Goal: Ask a question

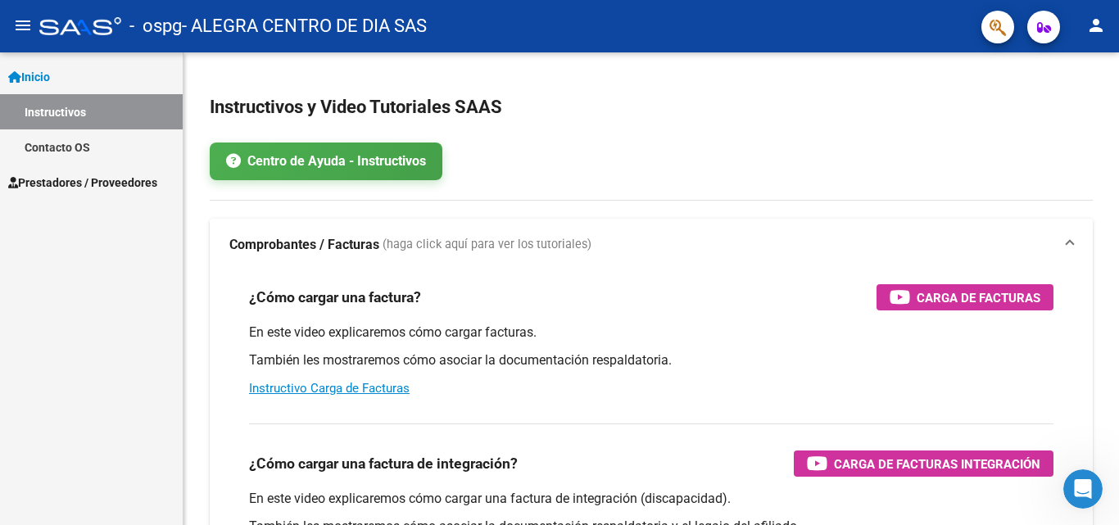
click at [122, 217] on div "Inicio Instructivos Contacto OS Prestadores / Proveedores Facturas - Listado/Ca…" at bounding box center [91, 288] width 183 height 473
click at [142, 181] on span "Prestadores / Proveedores" at bounding box center [82, 183] width 149 height 18
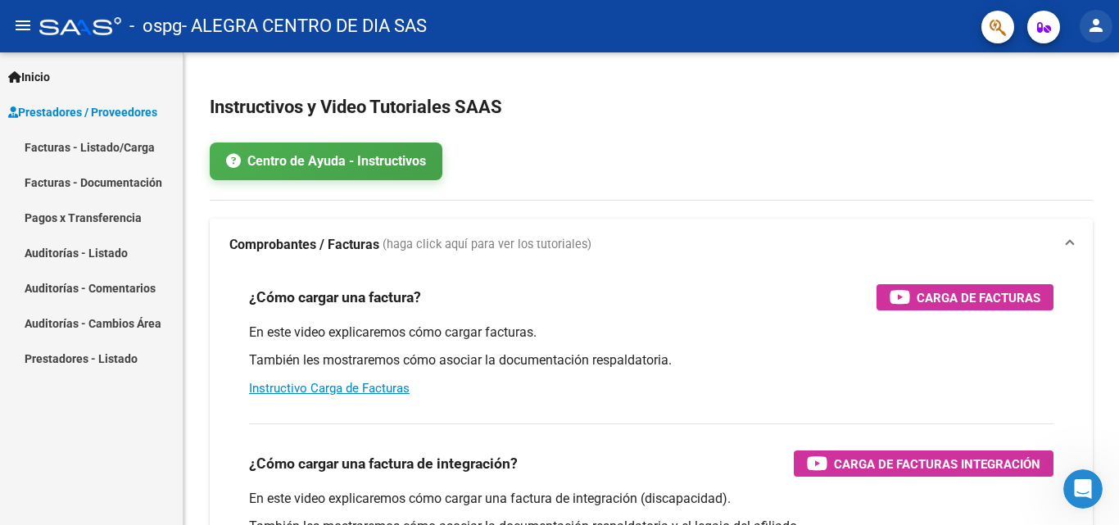
click at [1092, 28] on mat-icon "person" at bounding box center [1096, 26] width 20 height 20
click at [120, 151] on div at bounding box center [559, 262] width 1119 height 525
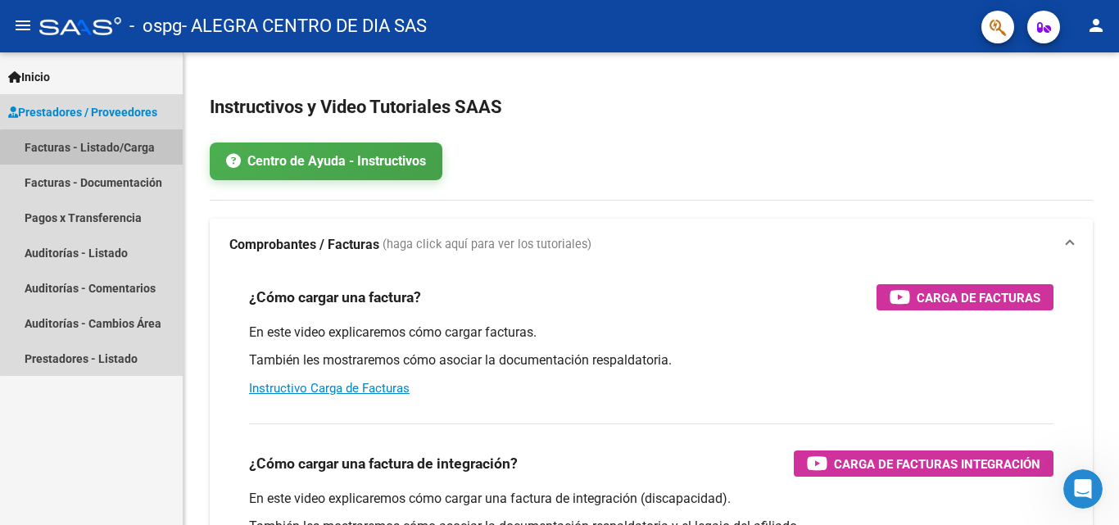
click at [120, 151] on link "Facturas - Listado/Carga" at bounding box center [91, 146] width 183 height 35
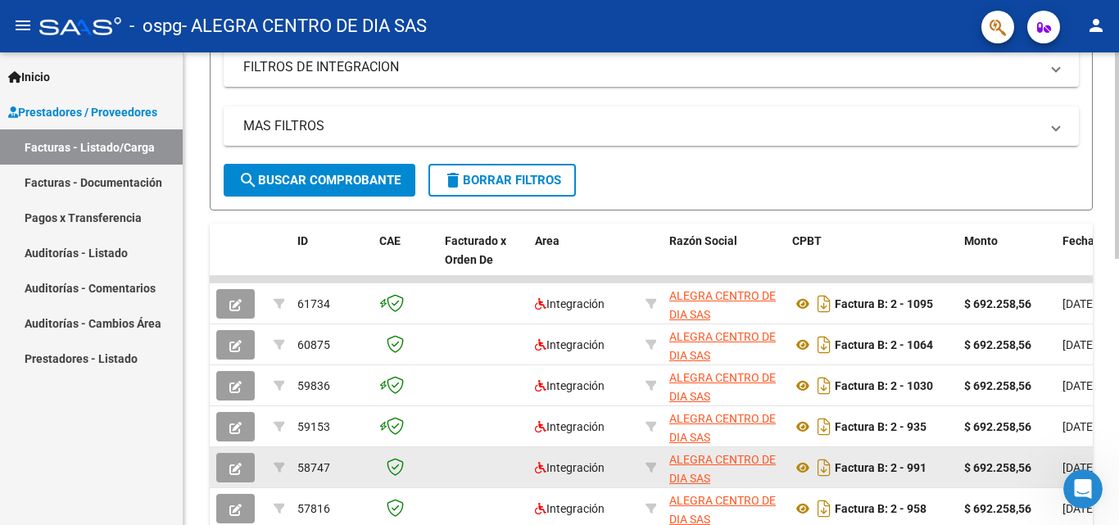
scroll to position [409, 0]
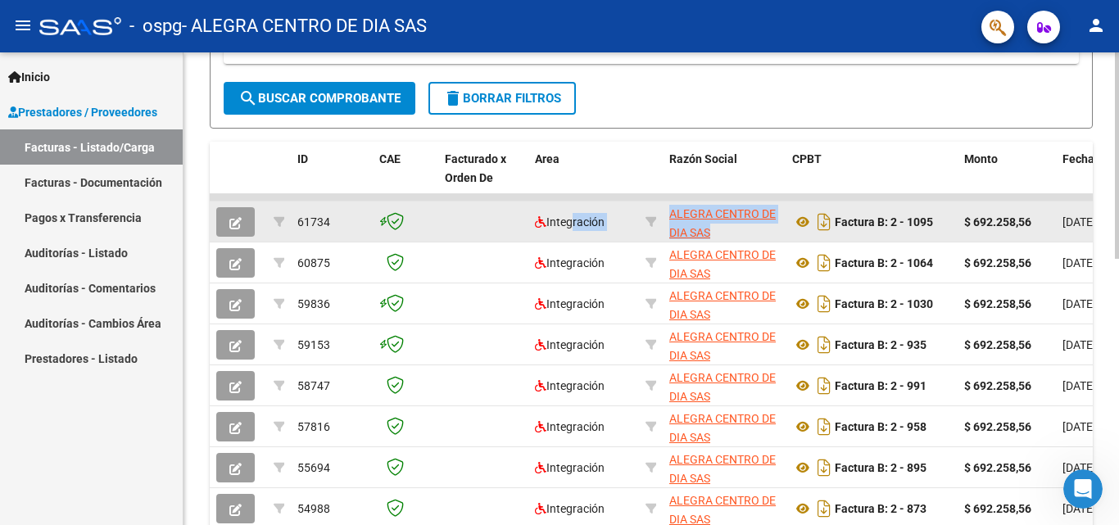
drag, startPoint x: 570, startPoint y: 221, endPoint x: 771, endPoint y: 220, distance: 200.6
drag, startPoint x: 915, startPoint y: 198, endPoint x: 1003, endPoint y: 202, distance: 88.5
click at [1003, 202] on datatable-scroller "61734 Integración ALEGRA CENTRO DE DIA SAS 30717124207 Factura B: 2 - 1095 $ 69…" at bounding box center [651, 402] width 883 height 417
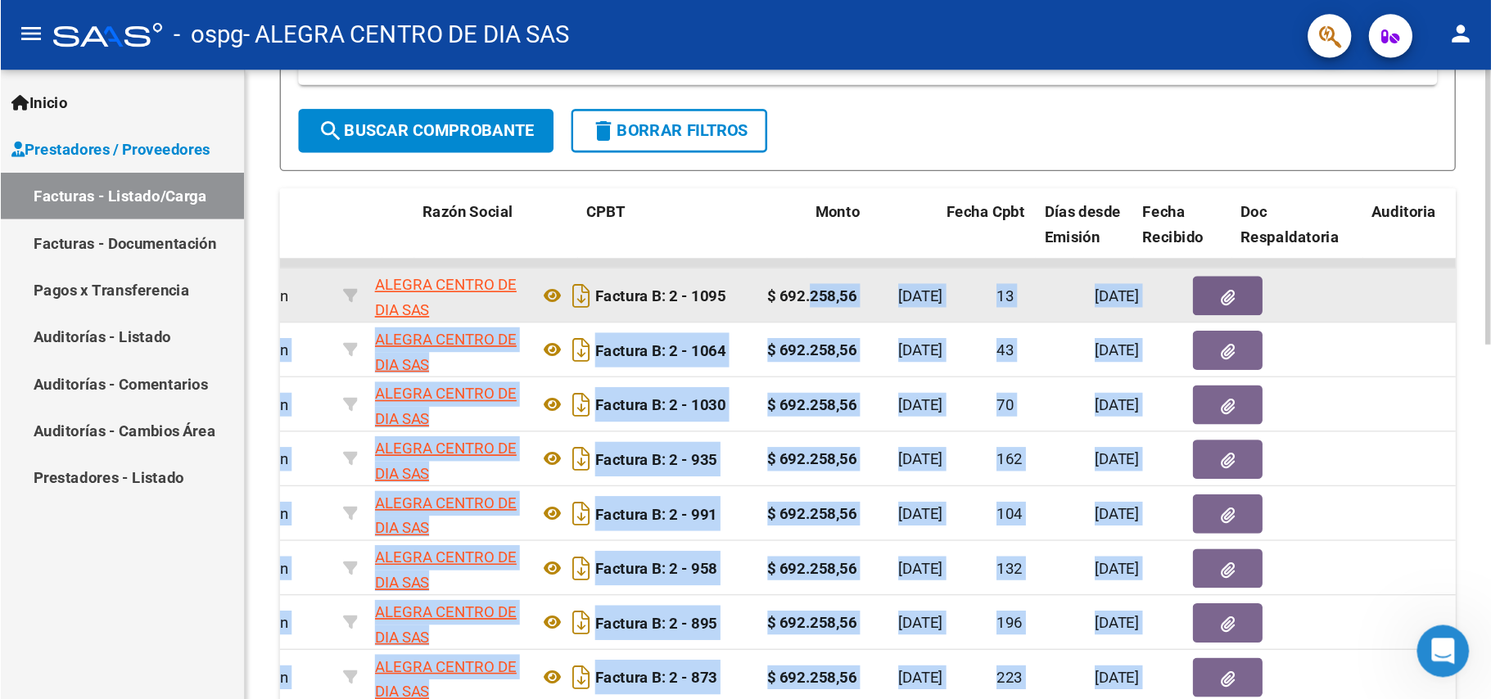
scroll to position [0, 511]
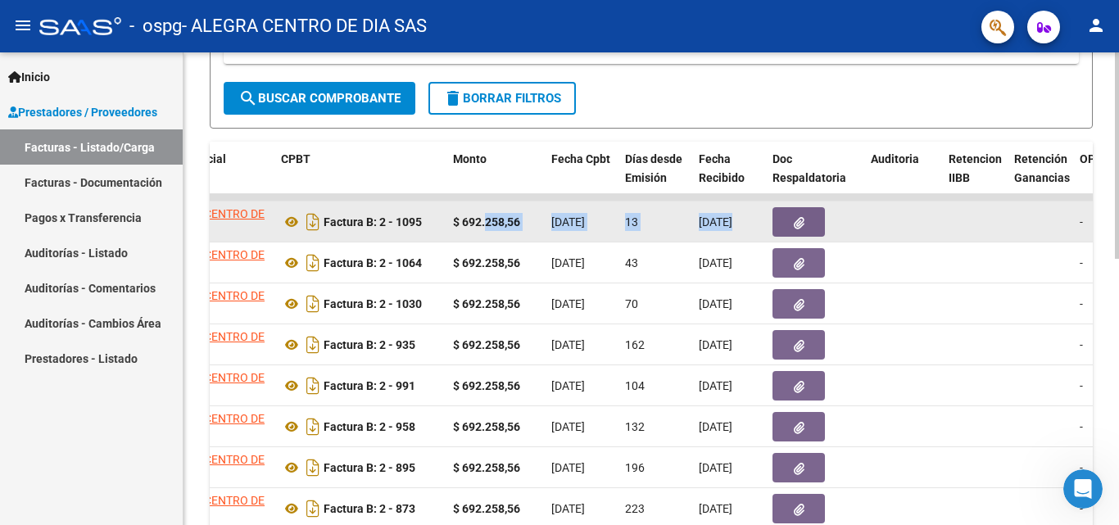
drag, startPoint x: 1011, startPoint y: 223, endPoint x: 831, endPoint y: 215, distance: 180.3
click at [644, 215] on div "13" at bounding box center [655, 222] width 61 height 19
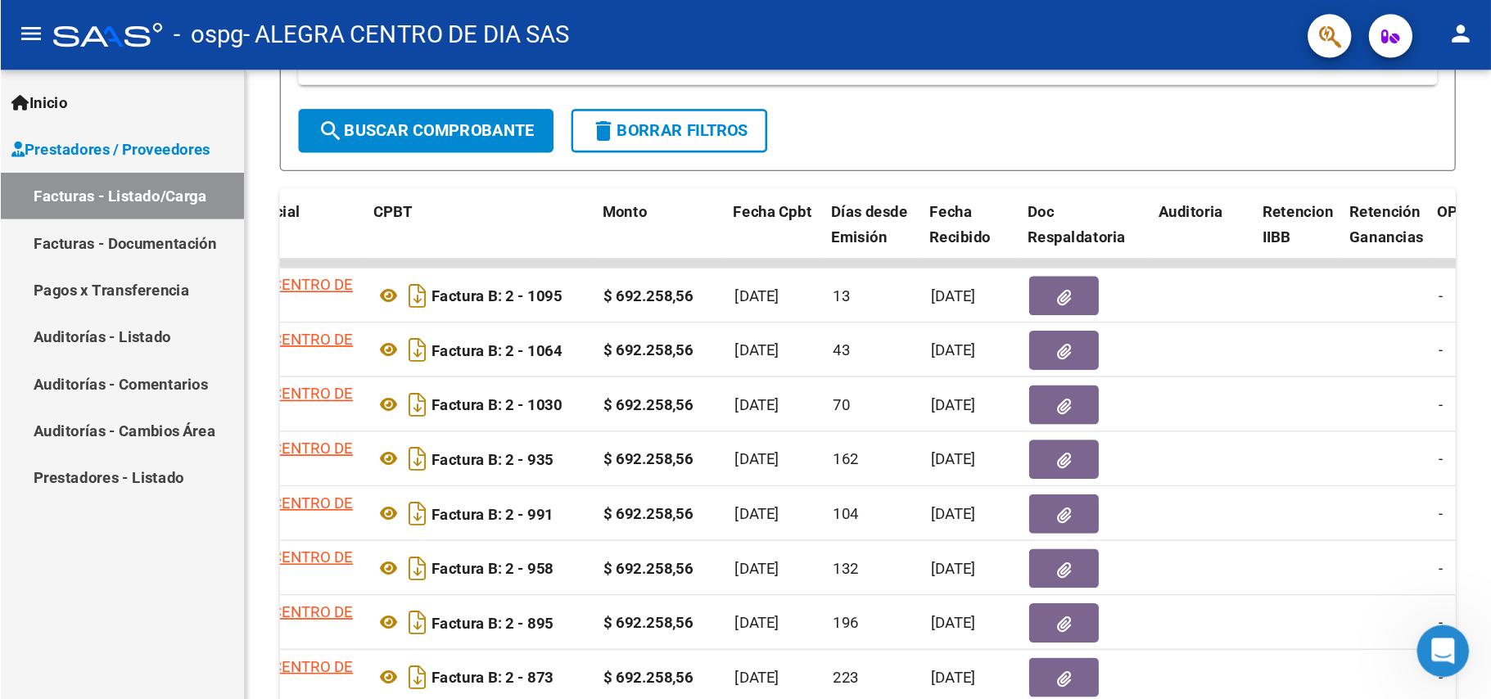
scroll to position [0, 512]
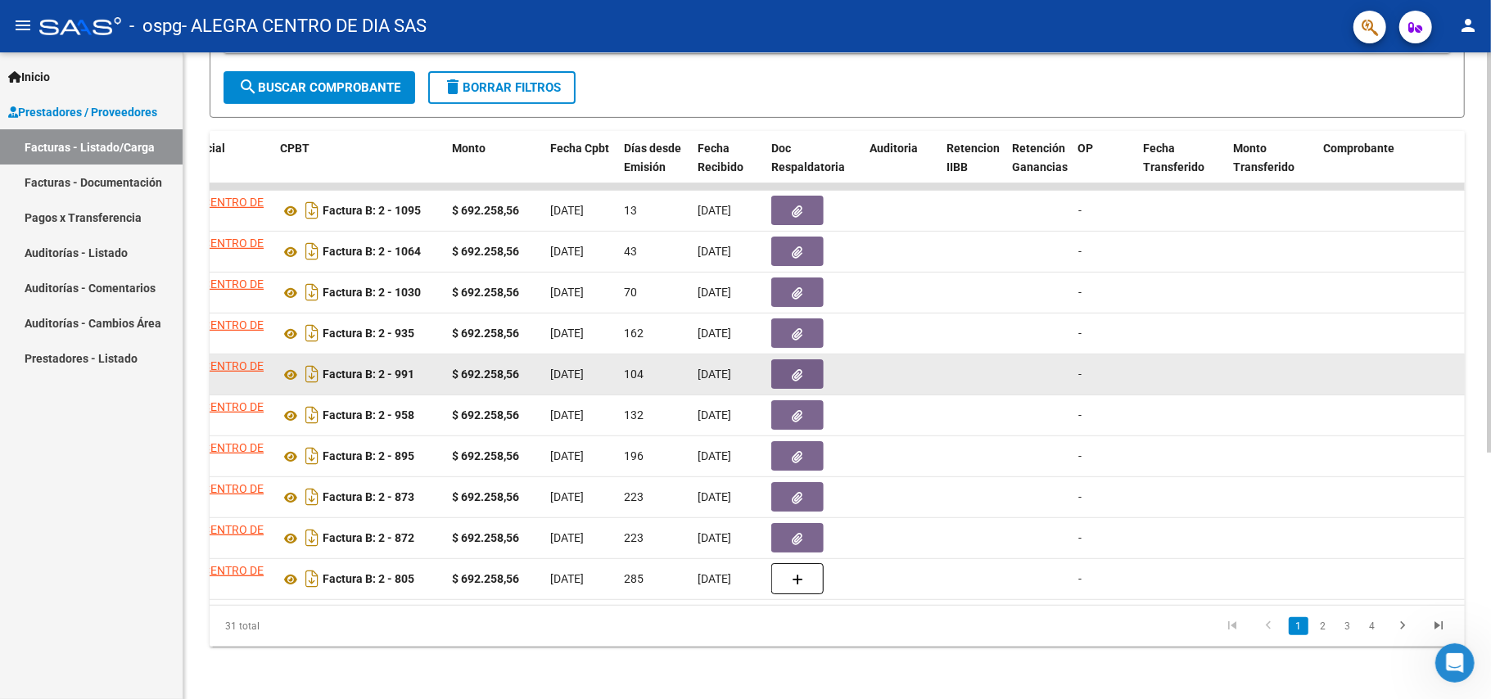
drag, startPoint x: 1118, startPoint y: 2, endPoint x: 881, endPoint y: 341, distance: 413.5
click at [866, 331] on datatable-body-cell at bounding box center [902, 334] width 78 height 40
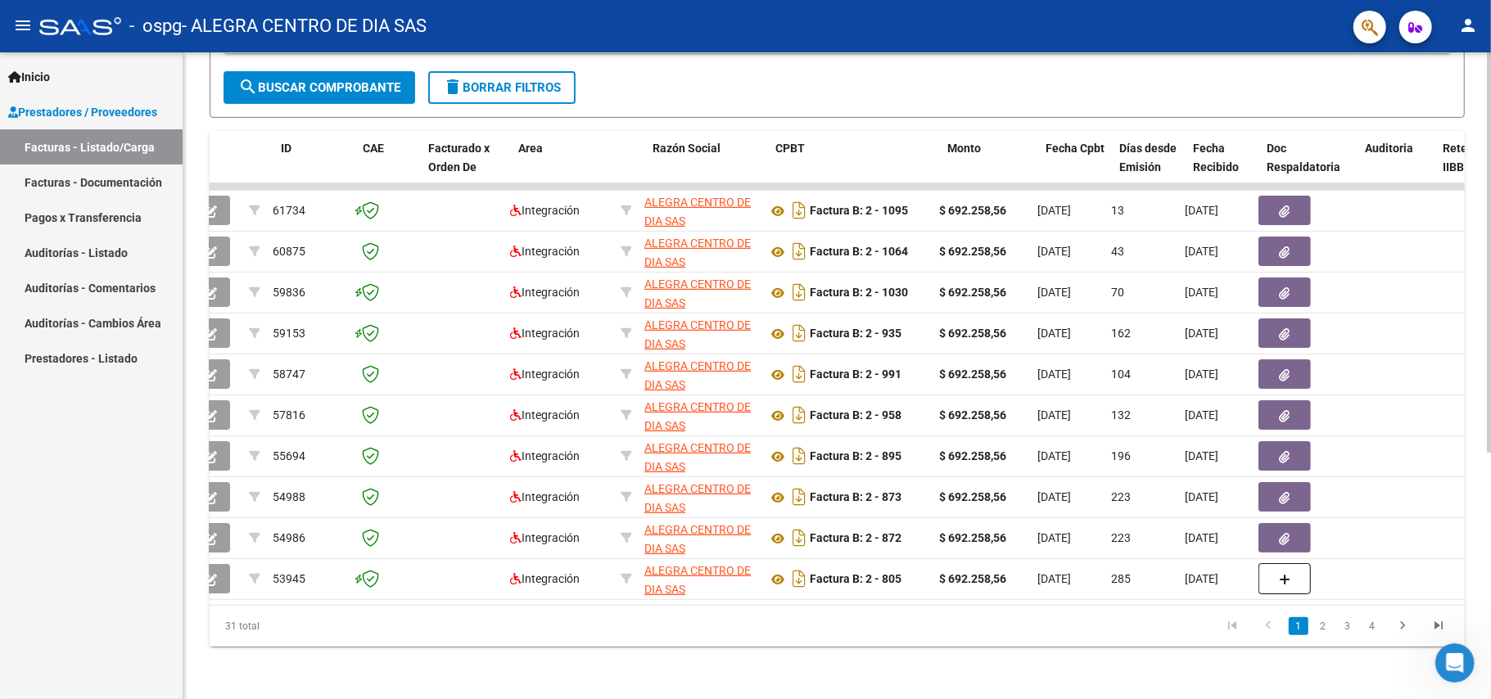
scroll to position [0, 7]
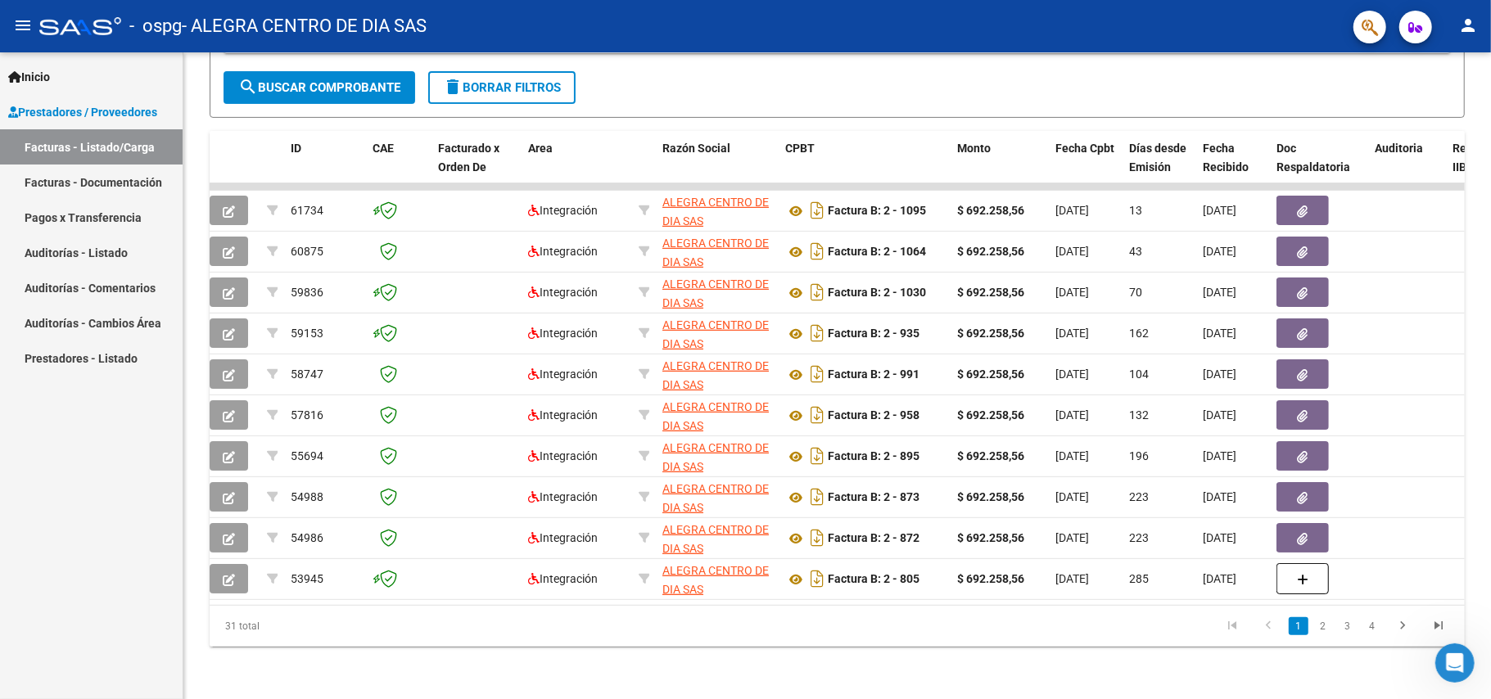
click at [138, 243] on link "Auditorías - Listado" at bounding box center [91, 252] width 183 height 35
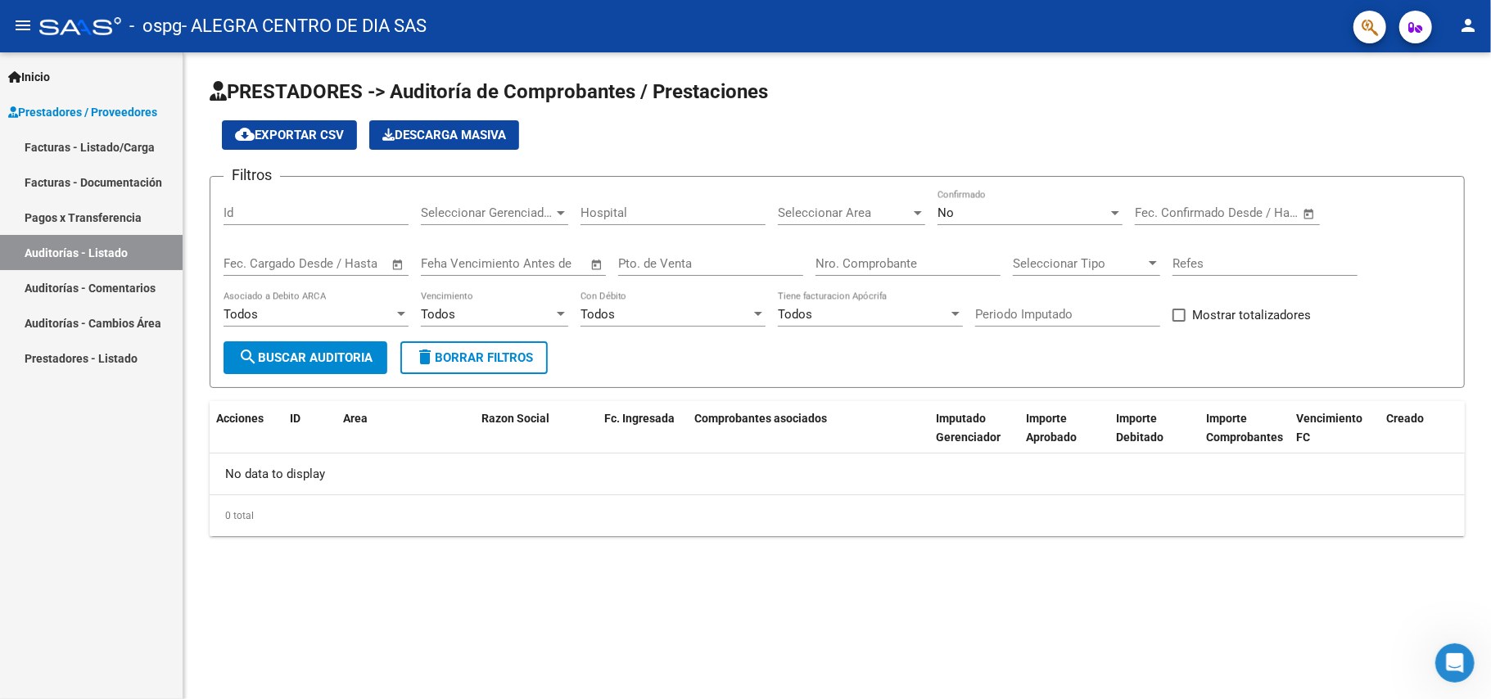
click at [86, 54] on mat-nav-list "Inicio Instructivos Contacto OS Prestadores / Proveedores Facturas - Listado/Ca…" at bounding box center [91, 213] width 183 height 323
click at [86, 62] on link "Inicio" at bounding box center [91, 76] width 183 height 35
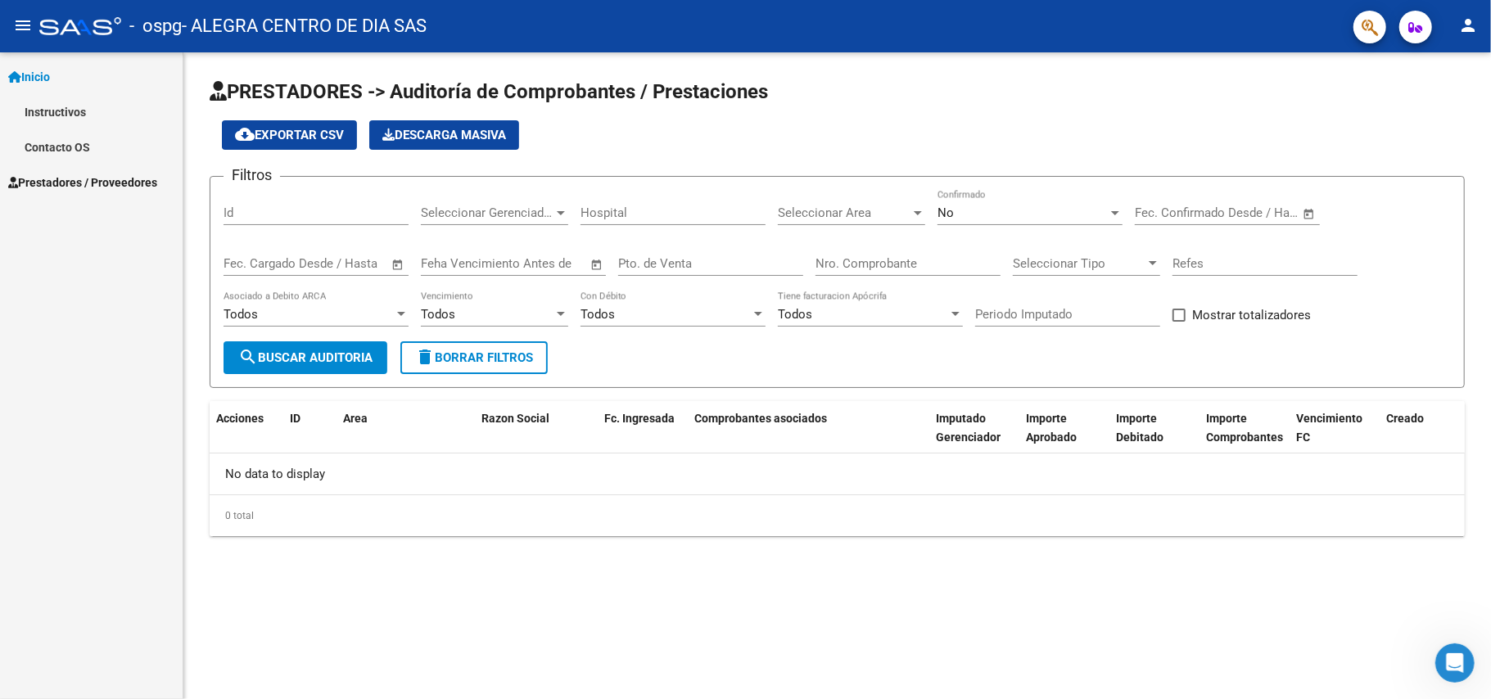
click at [43, 96] on link "Instructivos" at bounding box center [91, 111] width 183 height 35
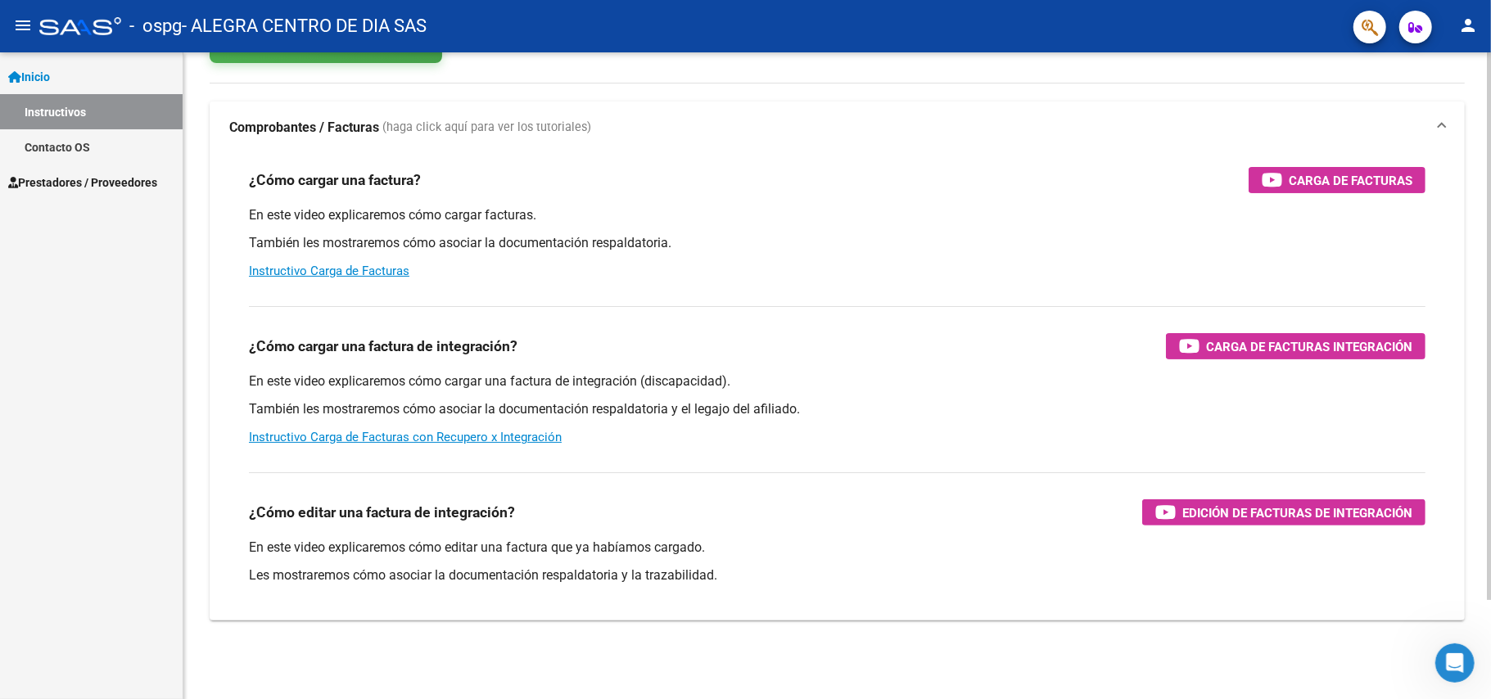
scroll to position [8, 0]
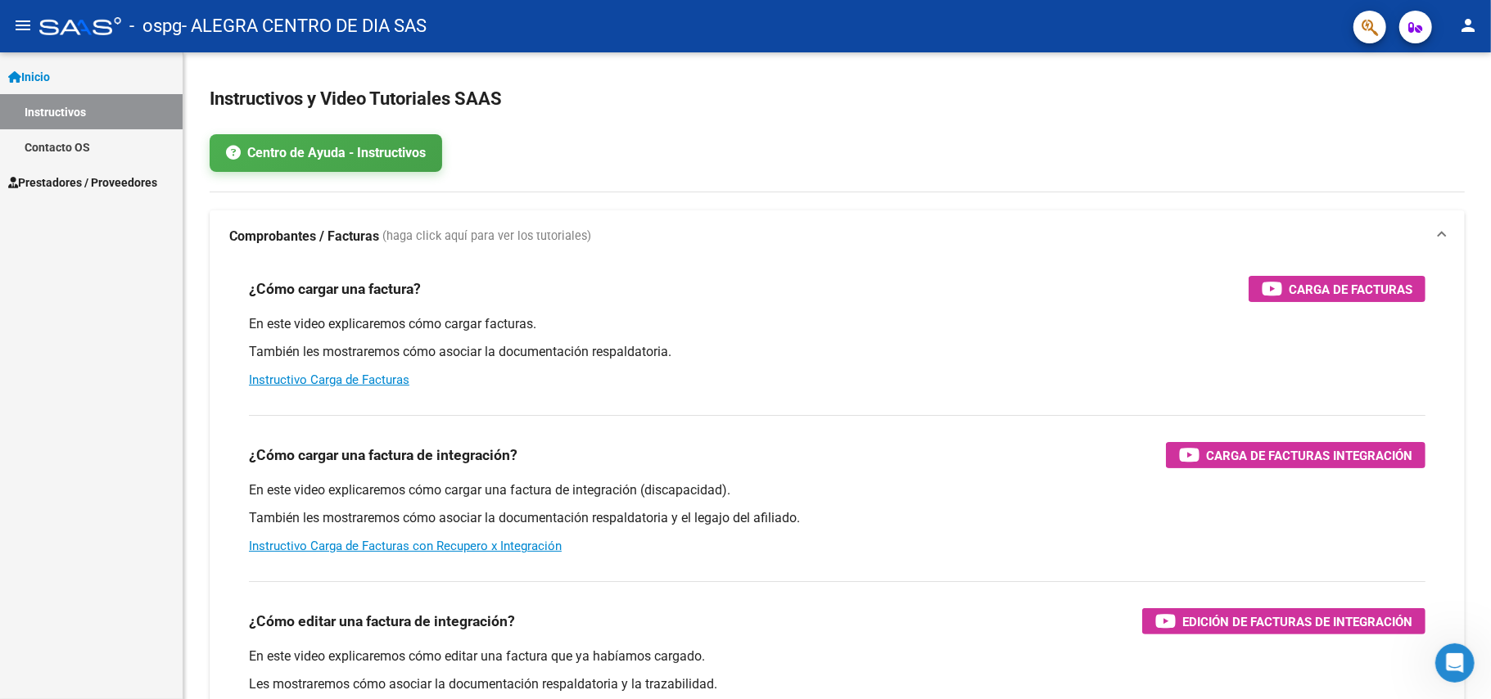
click at [10, 15] on button "menu" at bounding box center [23, 26] width 33 height 33
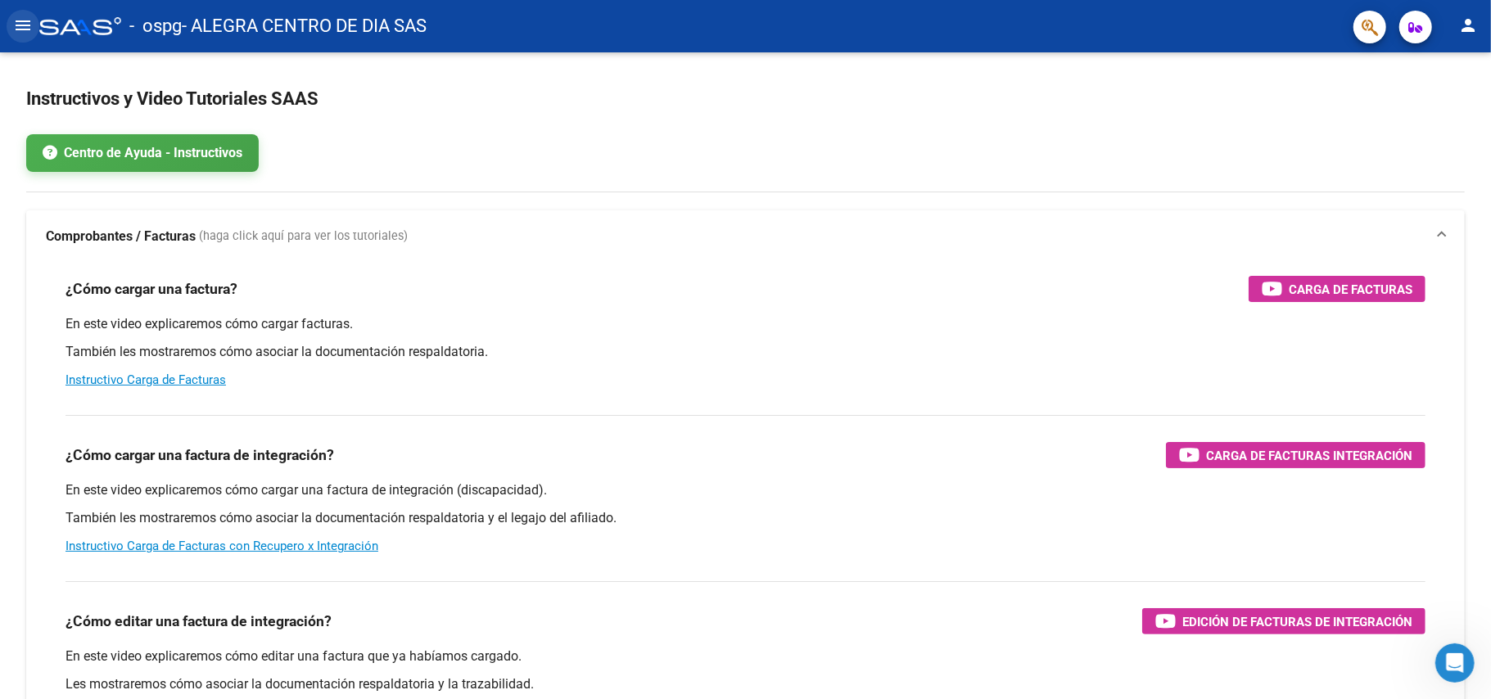
click at [13, 17] on mat-icon "menu" at bounding box center [23, 26] width 20 height 20
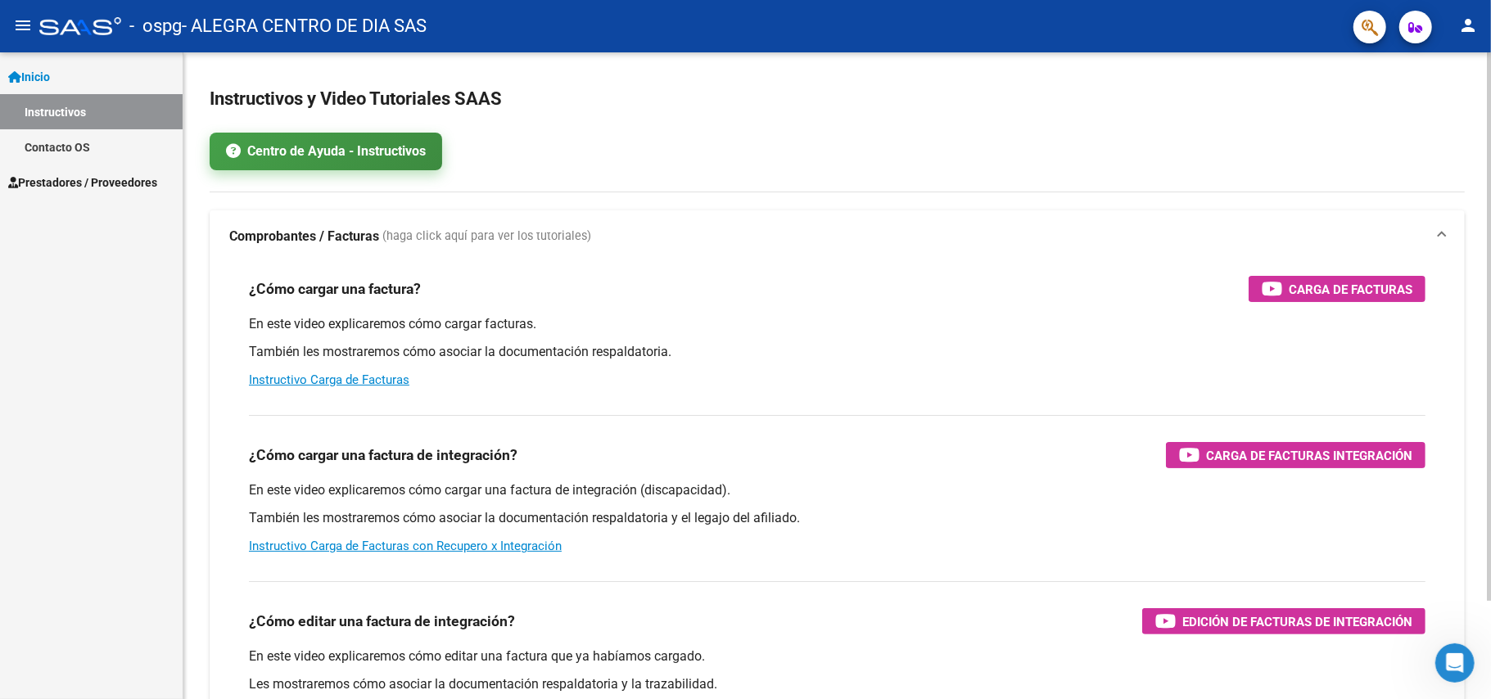
click at [306, 134] on link "Centro de Ayuda - Instructivos" at bounding box center [326, 152] width 233 height 38
click at [1118, 524] on div "Instructivos y Video Tutoriales SAAS Centro de Ayuda - Instructivos Comprobante…" at bounding box center [837, 426] width 1308 height 764
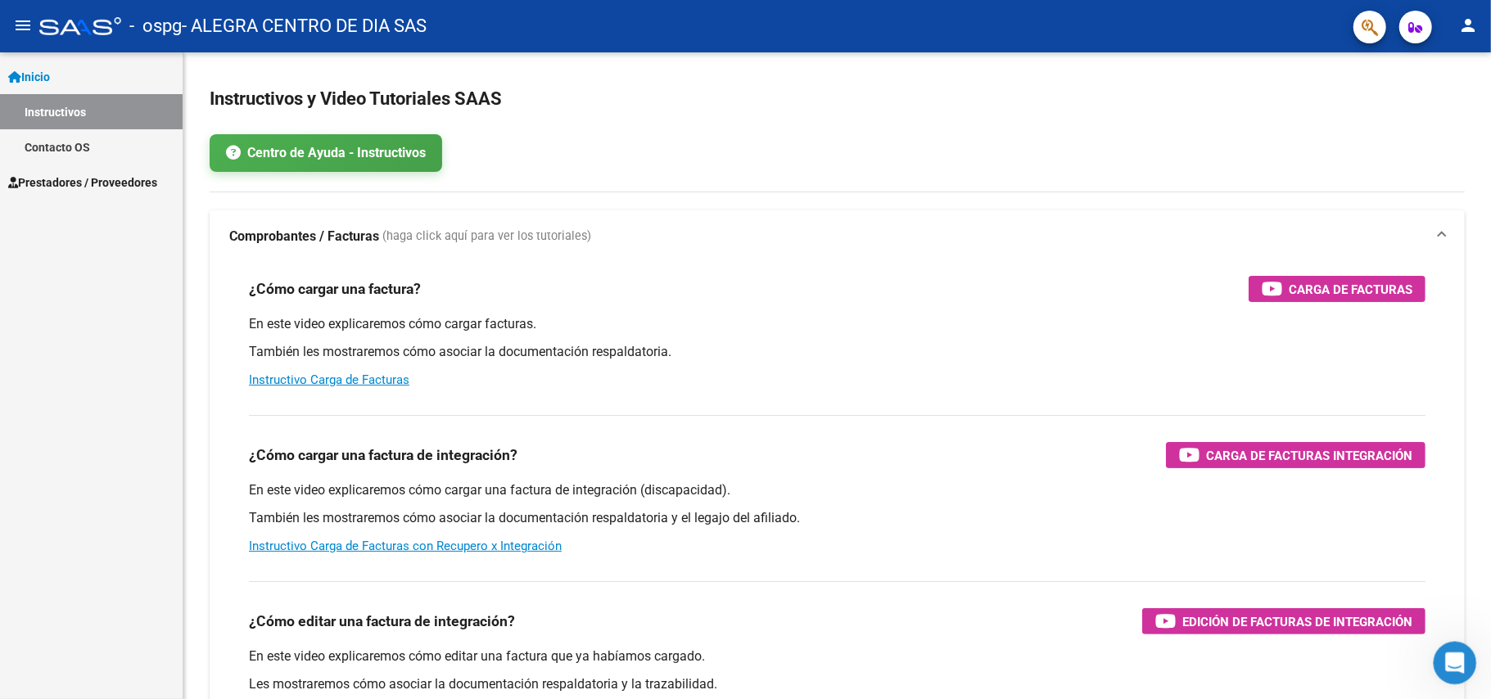
click at [1118, 524] on div "Abrir Intercom Messenger" at bounding box center [1453, 661] width 54 height 54
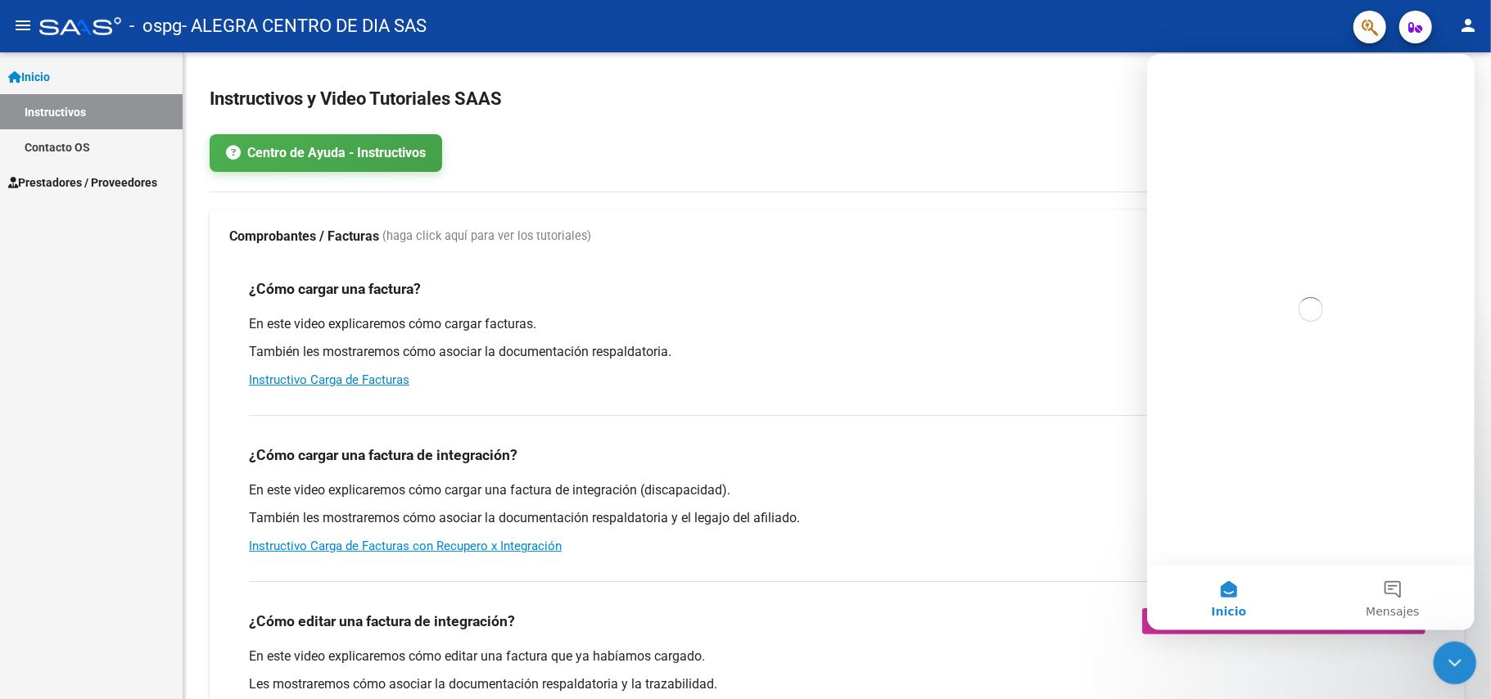
scroll to position [0, 0]
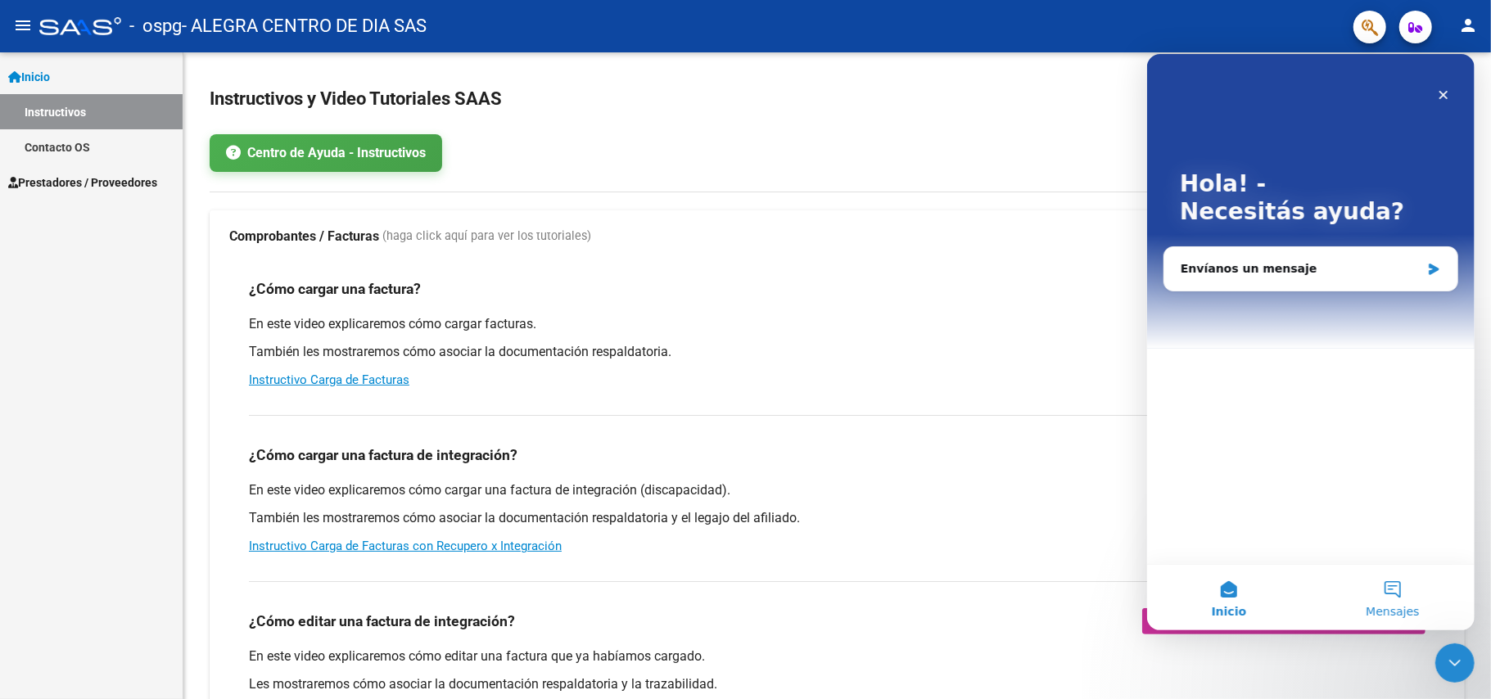
click at [1118, 524] on span "Mensajes" at bounding box center [1391, 610] width 53 height 11
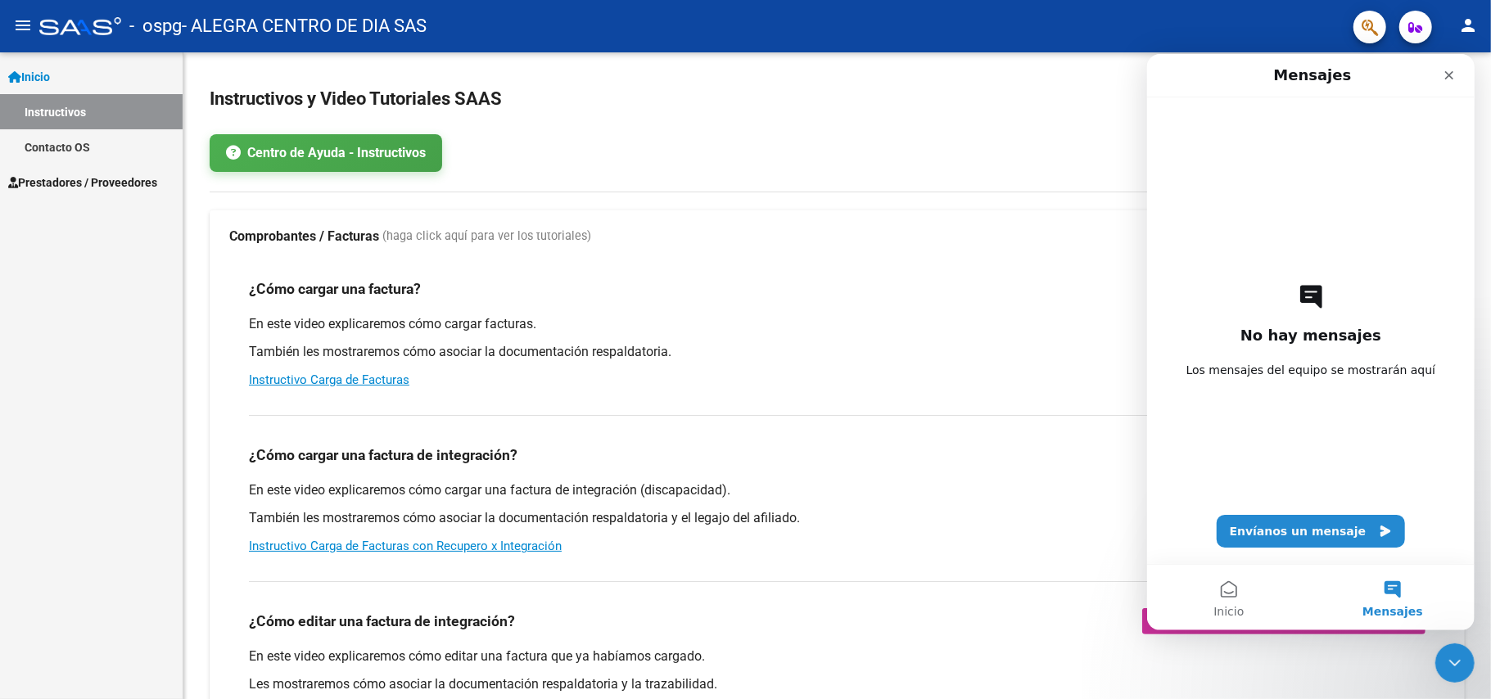
click at [1118, 513] on div "No hay mensajes Los mensajes del equipo se mostrarán aquí Envíanos un mensaje" at bounding box center [1310, 330] width 270 height 467
click at [1118, 524] on div "No hay mensajes Los mensajes del equipo se mostrarán aquí Envíanos un mensaje" at bounding box center [1310, 330] width 270 height 467
click at [1118, 522] on div "No hay mensajes Los mensajes del equipo se mostrarán aquí Envíanos un mensaje" at bounding box center [1310, 330] width 270 height 467
click at [1118, 524] on button "Envíanos un mensaje" at bounding box center [1310, 530] width 189 height 33
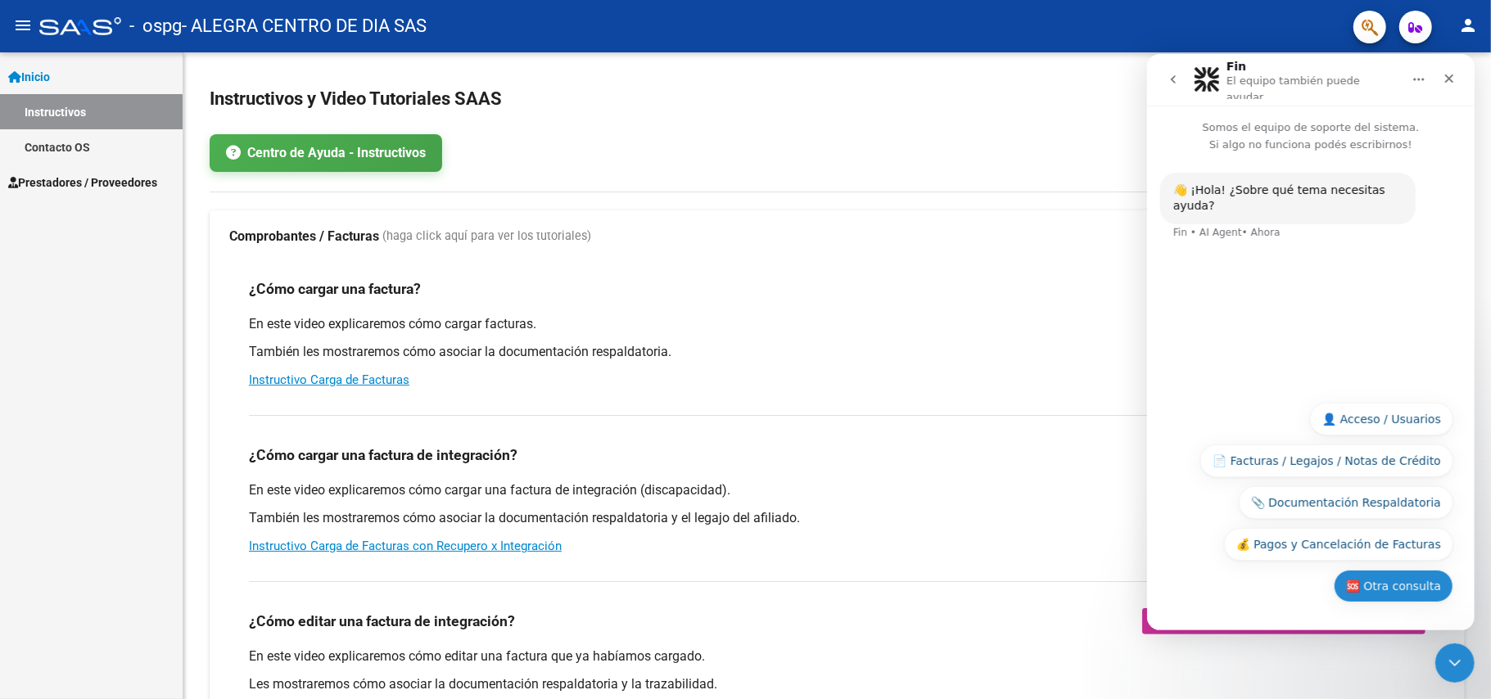
click at [1118, 524] on button "🆘 Otra consulta" at bounding box center [1393, 585] width 120 height 33
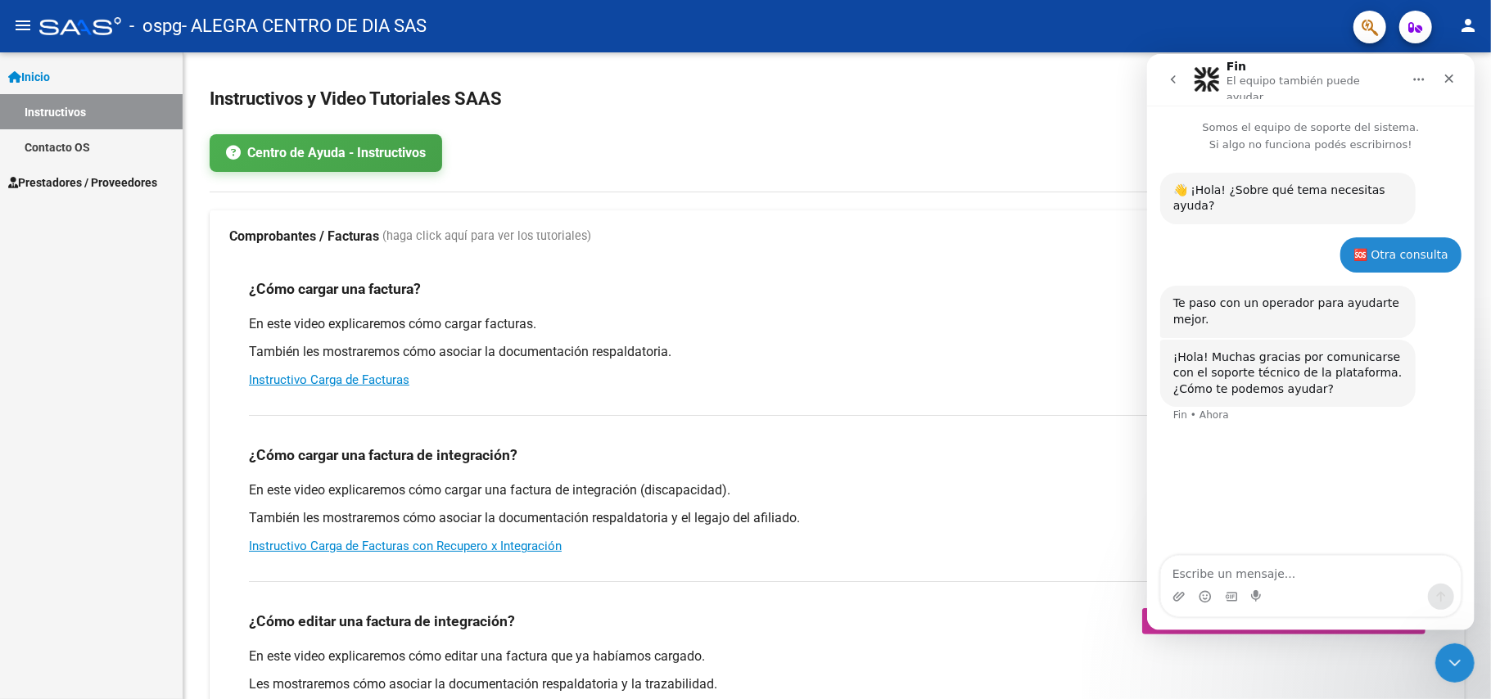
click at [1118, 524] on textarea "Escribe un mensaje..." at bounding box center [1310, 569] width 300 height 28
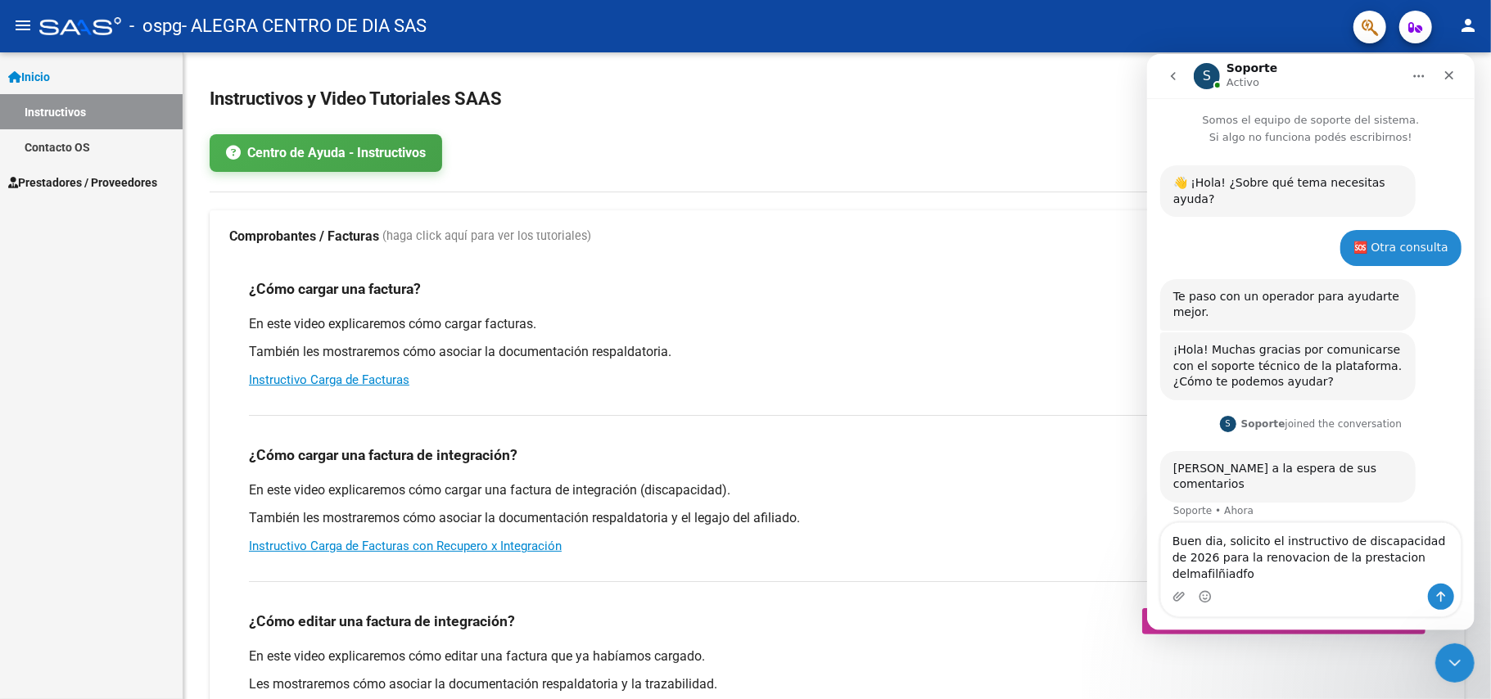
click at [1118, 524] on textarea "Buen dia, solicito el instructivo de discapacidad de 2026 para la renovacion de…" at bounding box center [1310, 552] width 300 height 61
drag, startPoint x: 278, startPoint y: 518, endPoint x: 1027, endPoint y: 283, distance: 784.3
click at [1027, 283] on div "¿Cómo cargar una factura? Carga de Facturas" at bounding box center [837, 289] width 1177 height 26
click at [1118, 524] on textarea "Buen dia, solicito el instructivo de discapacidad de 2026 para la renovacion de…" at bounding box center [1310, 552] width 300 height 61
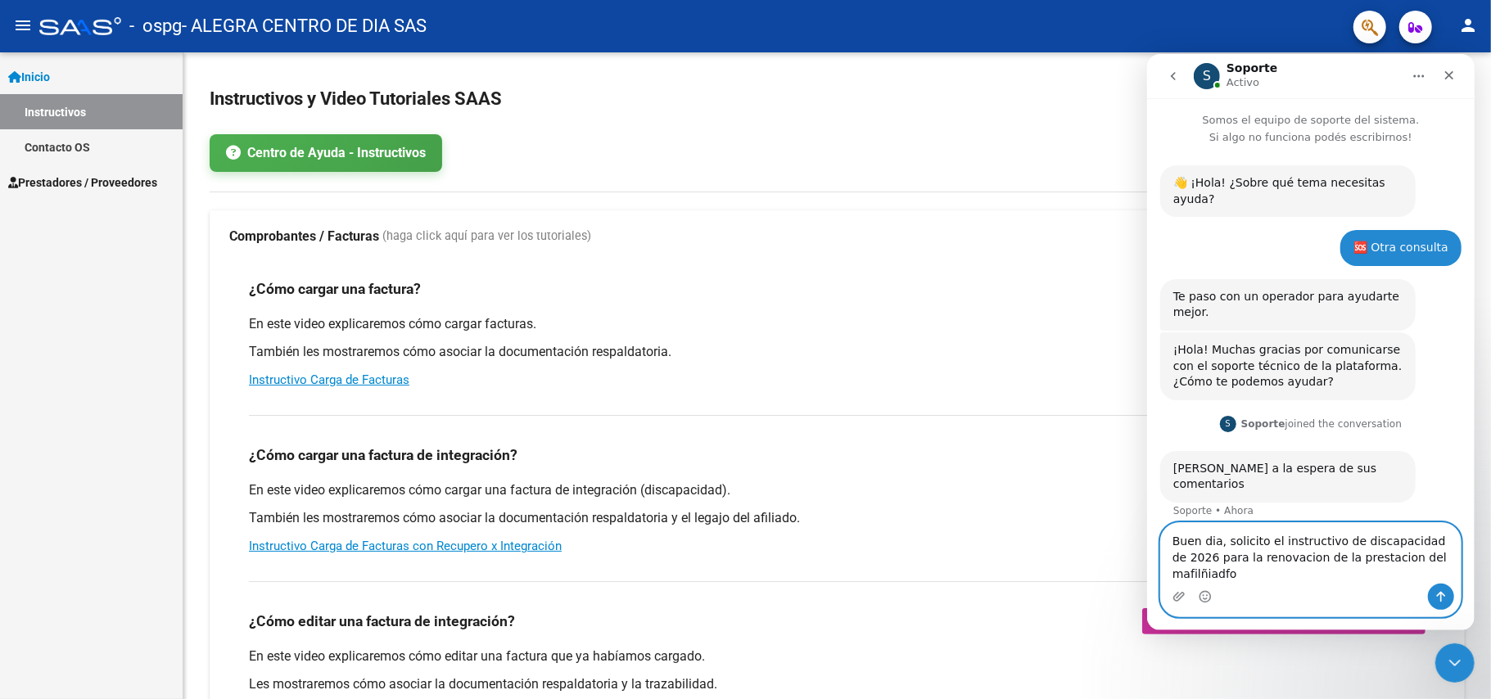
drag, startPoint x: 1237, startPoint y: 572, endPoint x: 1060, endPoint y: 563, distance: 177.1
click at [1118, 524] on html "S Soporte Activo Somos el equipo de soporte del sistema. Si algo no funciona po…" at bounding box center [1310, 341] width 328 height 577
click at [1118, 524] on textarea "Buen dia, solicito el instructivo de discapacidad de 2026 para la renovacion de…" at bounding box center [1310, 552] width 300 height 61
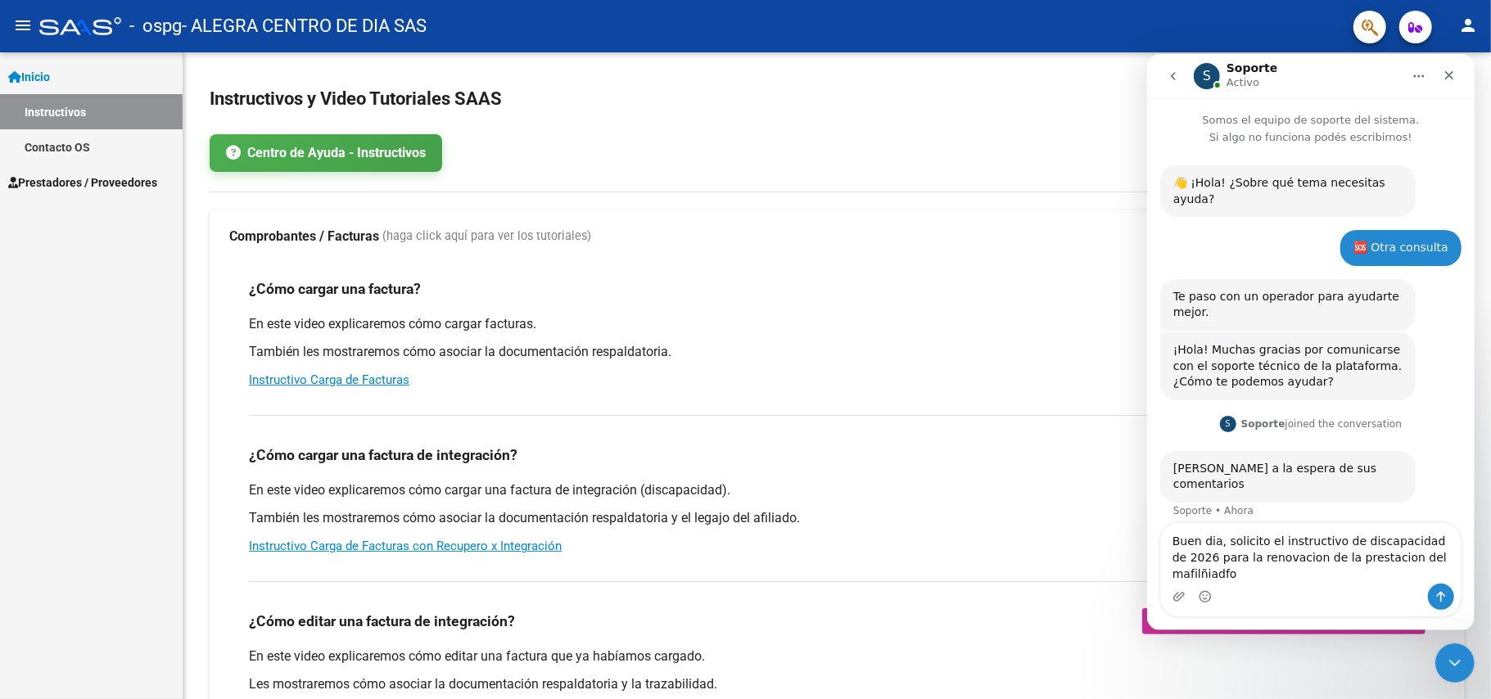
click at [1118, 524] on div "Intercom Messenger" at bounding box center [1310, 596] width 300 height 26
click at [1118, 524] on textarea "Buen dia, solicito el instructivo de discapacidad de 2026 para la renovacion de…" at bounding box center [1310, 552] width 300 height 61
type textarea "Buen día, solicito el instructivo de discapacidad de 2026 para la renovación de…"
click at [1118, 524] on div "Intercom Messenger" at bounding box center [1310, 596] width 300 height 26
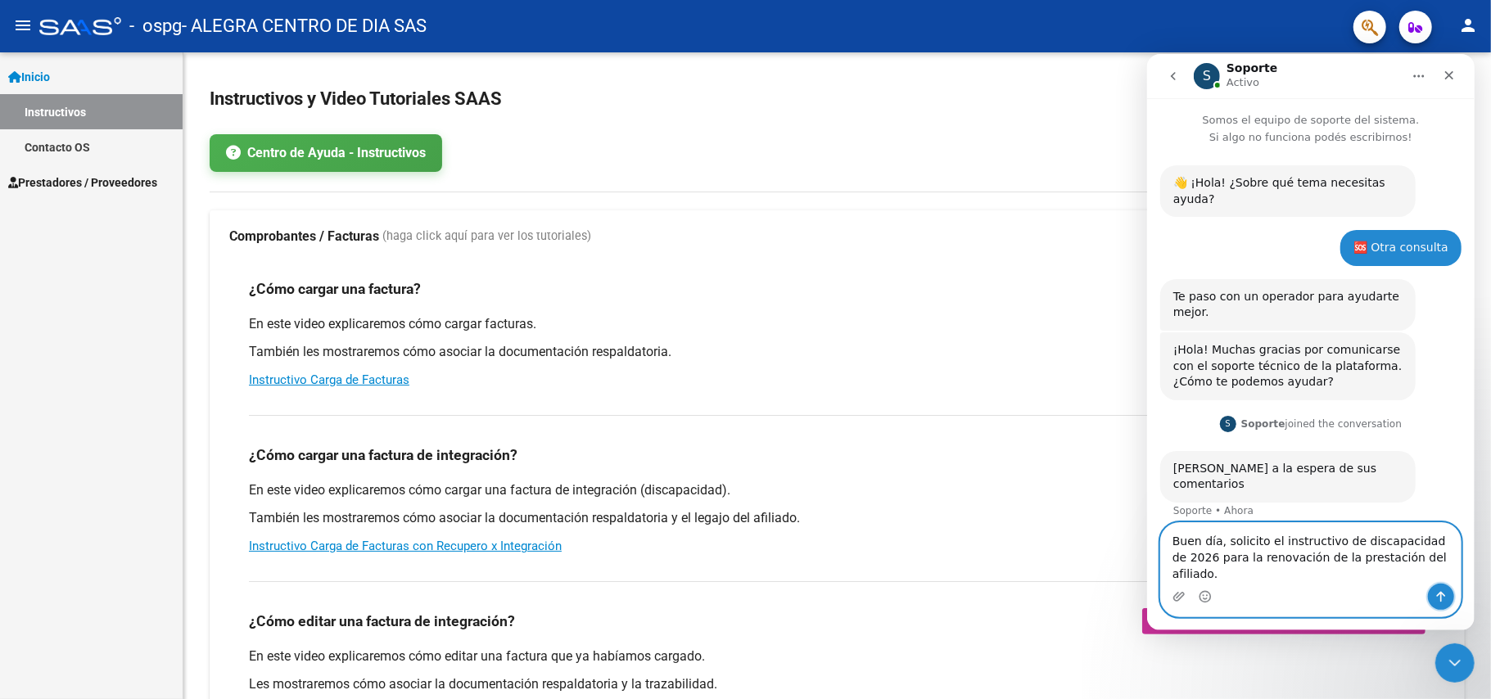
click at [1118, 524] on button "Enviar un mensaje…" at bounding box center [1440, 596] width 26 height 26
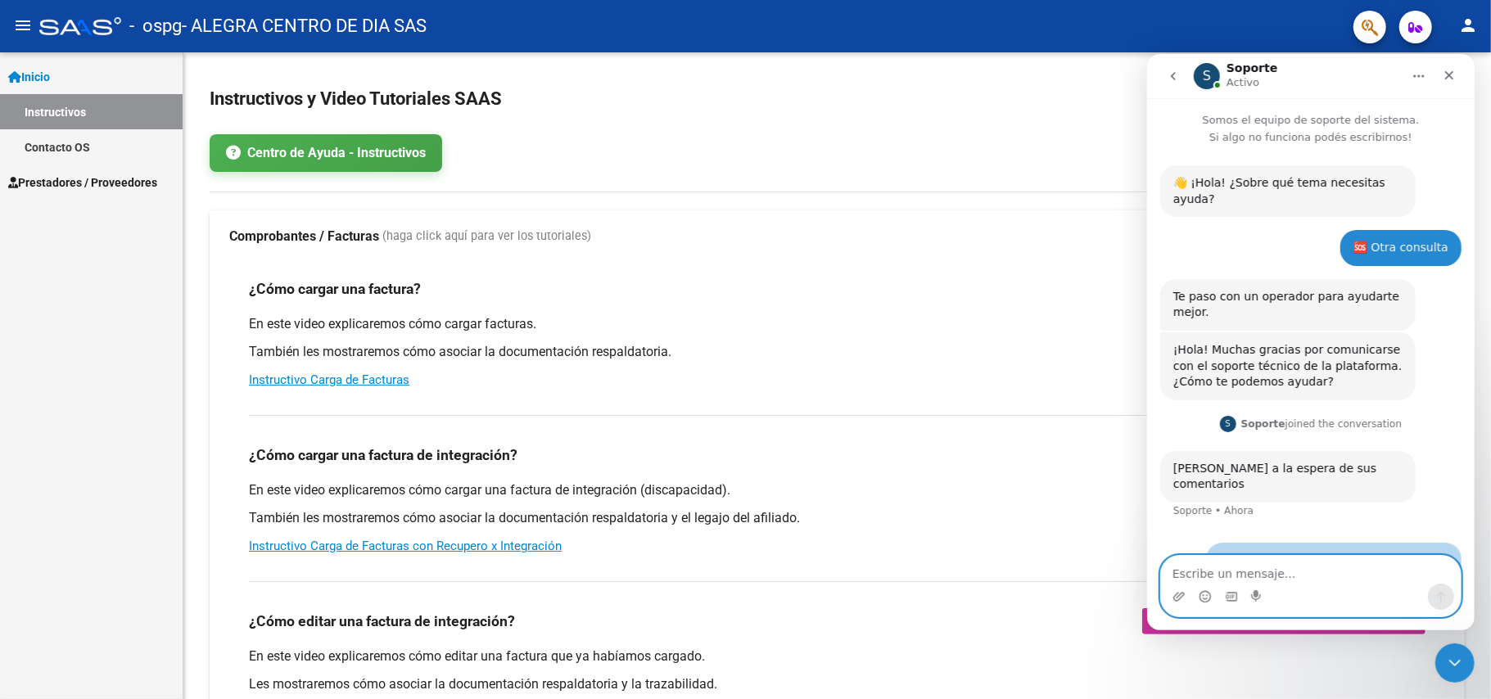
scroll to position [30, 0]
